Goal: Information Seeking & Learning: Learn about a topic

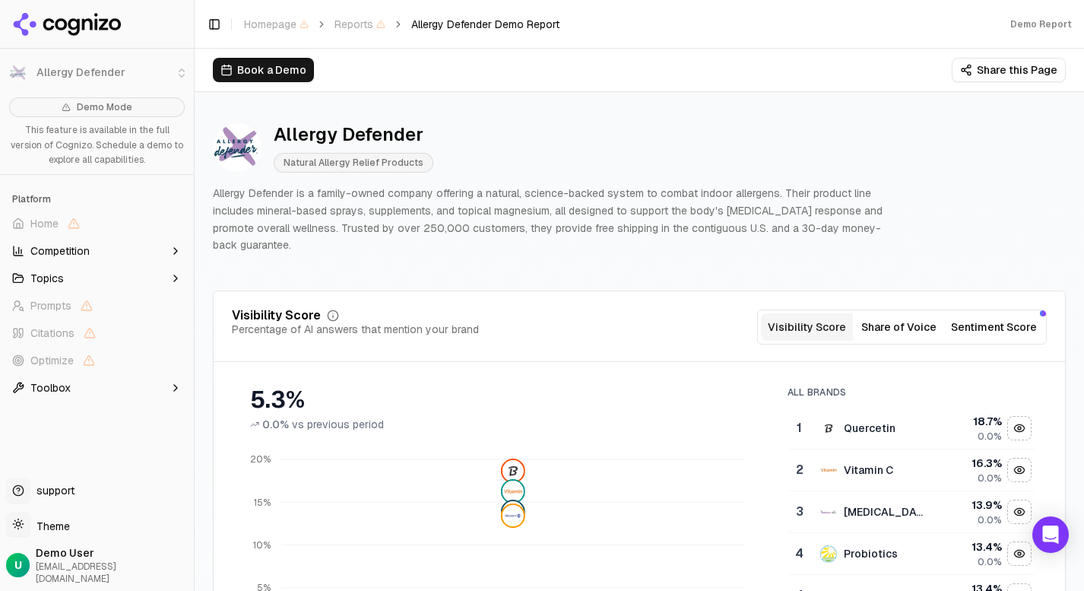
click at [55, 24] on icon at bounding box center [67, 24] width 110 height 23
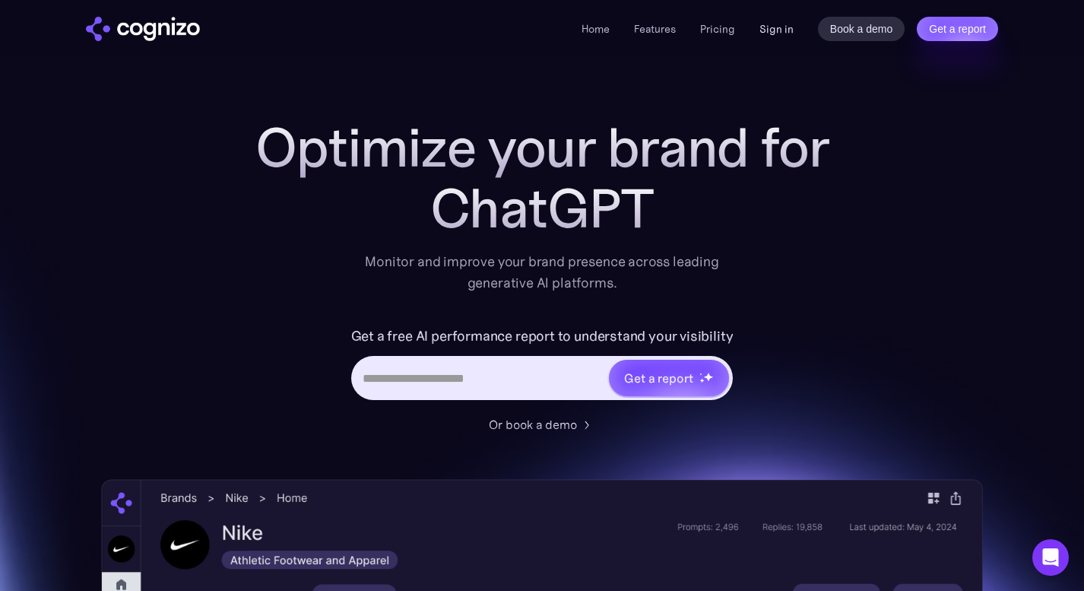
click at [783, 28] on link "Sign in" at bounding box center [776, 29] width 34 height 18
click at [722, 32] on link "Pricing" at bounding box center [717, 29] width 35 height 14
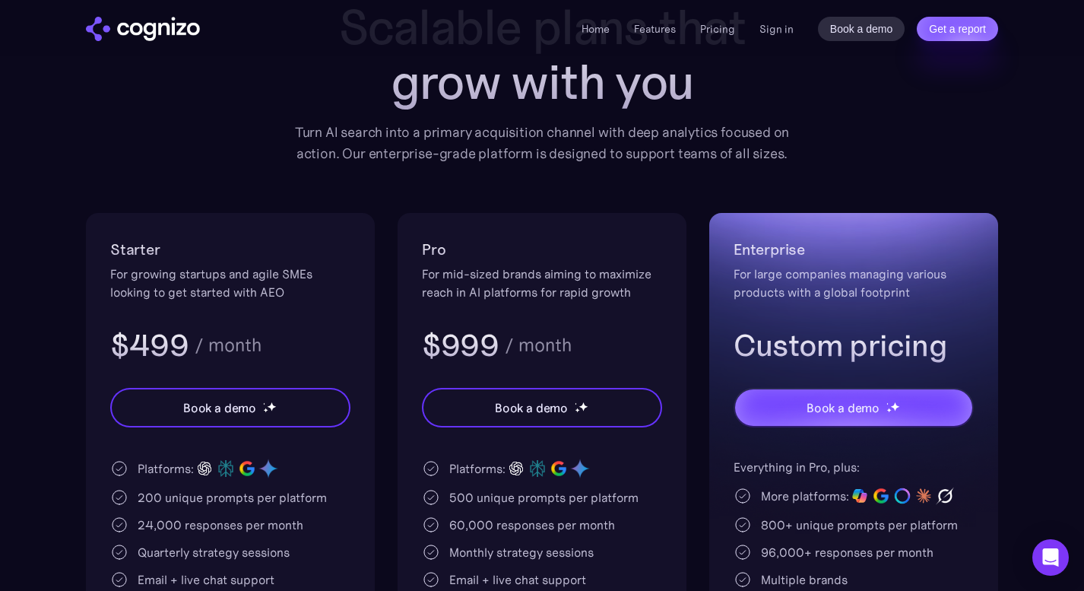
scroll to position [157, 0]
